Goal: Task Accomplishment & Management: Use online tool/utility

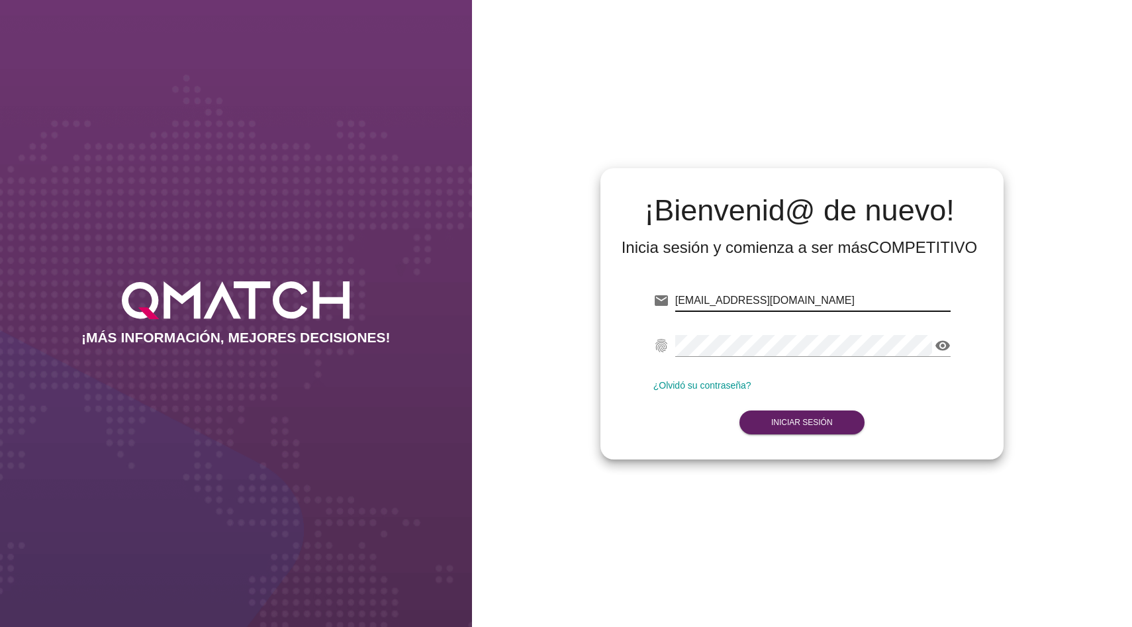
click at [723, 305] on input "[EMAIL_ADDRESS][DOMAIN_NAME]" at bounding box center [812, 300] width 275 height 21
click at [723, 305] on input "dmadrid@qmatch.cl" at bounding box center [812, 300] width 275 height 21
paste input "holivares@smu"
click at [700, 305] on input "holivares@smu.cl" at bounding box center [812, 300] width 275 height 21
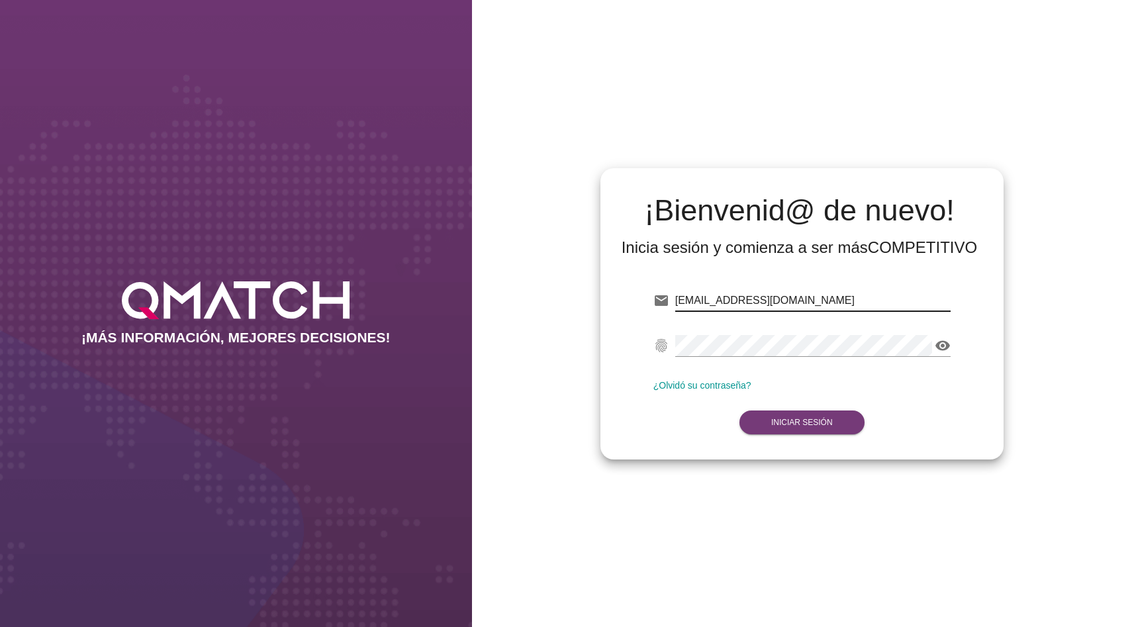
type input "holivares@smu.cl"
click at [803, 413] on button "Iniciar Sesión" at bounding box center [802, 423] width 125 height 24
